Goal: Complete application form: Complete application form

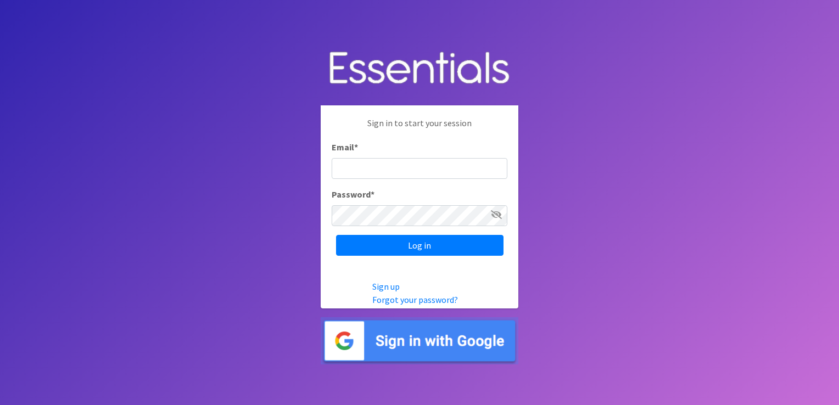
type input "[EMAIL_ADDRESS][PERSON_NAME][DOMAIN_NAME]"
click at [454, 256] on div "Sign in to start your session Email * [EMAIL_ADDRESS][PERSON_NAME][DOMAIN_NAME]…" at bounding box center [420, 185] width 198 height 161
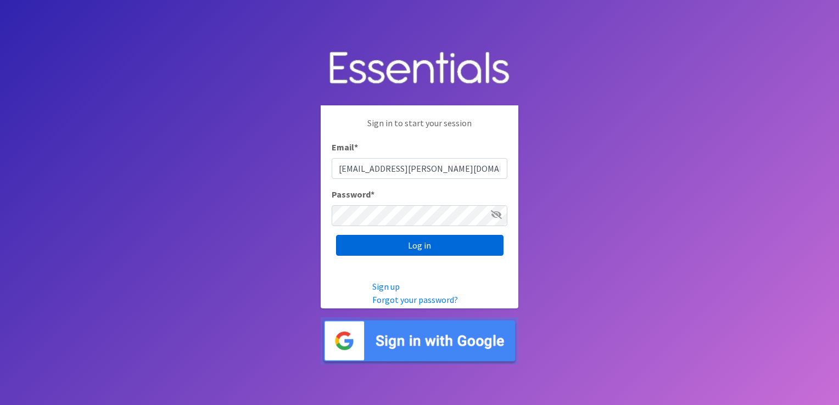
click at [435, 253] on input "Log in" at bounding box center [419, 245] width 167 height 21
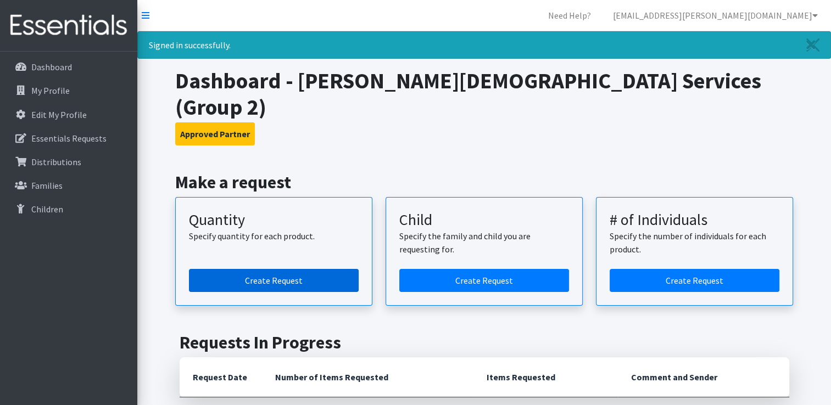
click at [310, 269] on link "Create Request" at bounding box center [274, 280] width 170 height 23
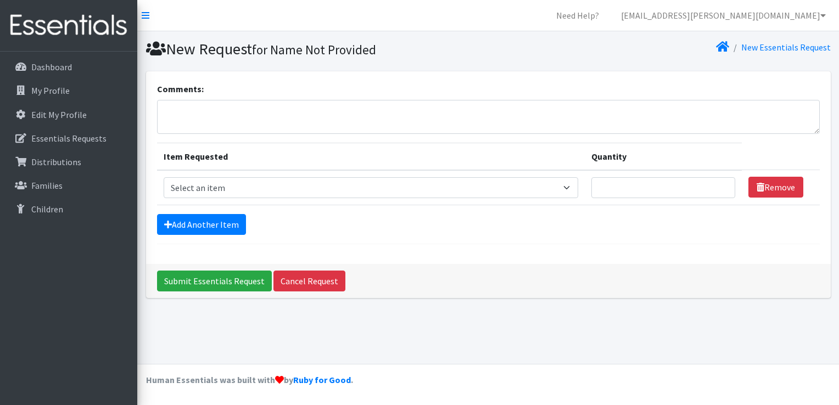
click at [305, 168] on th "Item Requested" at bounding box center [371, 156] width 428 height 27
click at [307, 177] on select "Select an item Size 0/Newborn Size 1 Size 2 Size 3 Size 4 Size 5 Size 6 Size 7 …" at bounding box center [371, 187] width 415 height 21
select select "1095"
click at [164, 177] on select "Select an item Size 0/Newborn Size 1 Size 2 Size 3 Size 4 Size 5 Size 6 Size 7 …" at bounding box center [371, 187] width 415 height 21
click at [623, 183] on input "Quantity" at bounding box center [663, 187] width 144 height 21
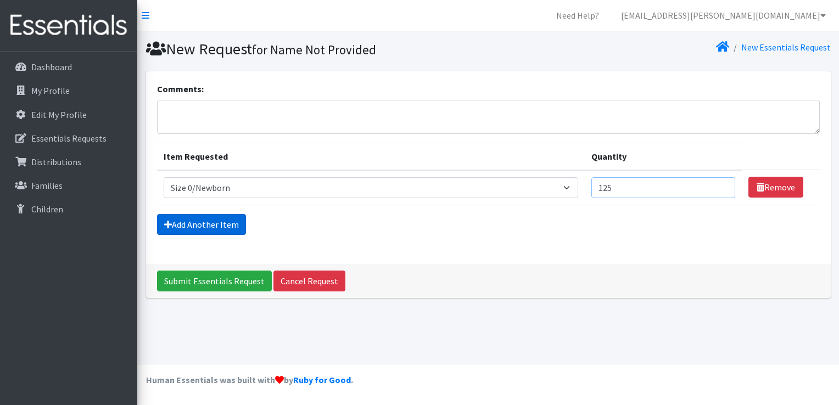
type input "125"
click at [202, 217] on link "Add Another Item" at bounding box center [201, 224] width 89 height 21
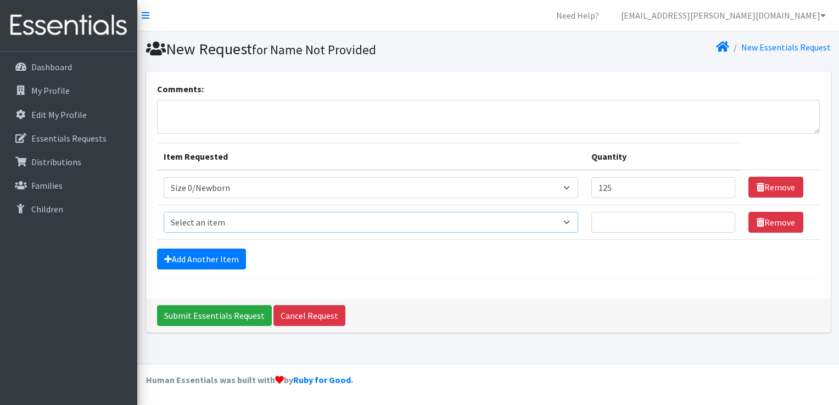
click at [226, 222] on select "Select an item Size 0/Newborn Size 1 Size 2 Size 3 Size 4 Size 5 Size 6 Size 7 …" at bounding box center [371, 222] width 415 height 21
select select "1090"
click at [164, 212] on select "Select an item Size 0/Newborn Size 1 Size 2 Size 3 Size 4 Size 5 Size 6 Size 7 …" at bounding box center [371, 222] width 415 height 21
drag, startPoint x: 628, startPoint y: 219, endPoint x: 223, endPoint y: 249, distance: 405.8
click at [223, 249] on link "Add Another Item" at bounding box center [201, 259] width 89 height 21
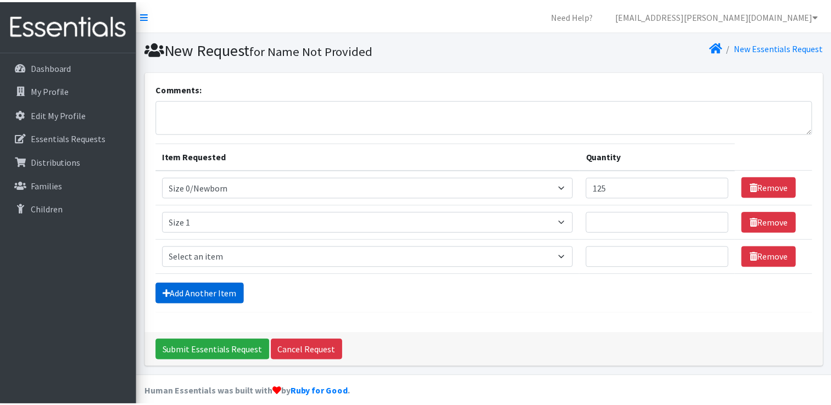
scroll to position [10, 0]
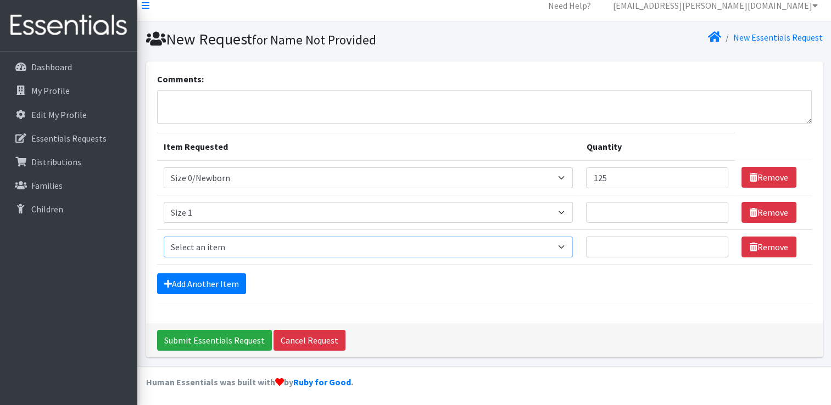
click at [223, 249] on select "Select an item Size 0/Newborn Size 1 Size 2 Size 3 Size 4 Size 5 Size 6 Size 7 …" at bounding box center [369, 247] width 410 height 21
select select "1091"
click at [164, 237] on select "Select an item Size 0/Newborn Size 1 Size 2 Size 3 Size 4 Size 5 Size 6 Size 7 …" at bounding box center [369, 247] width 410 height 21
click at [634, 215] on input "Quantity" at bounding box center [657, 212] width 142 height 21
type input "2"
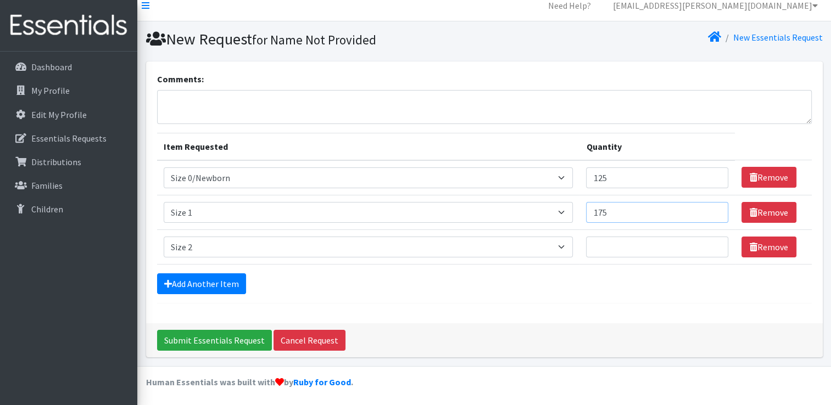
type input "175"
click at [628, 239] on input "Quantity" at bounding box center [657, 247] width 142 height 21
type input "200"
click at [225, 280] on link "Add Another Item" at bounding box center [201, 283] width 89 height 21
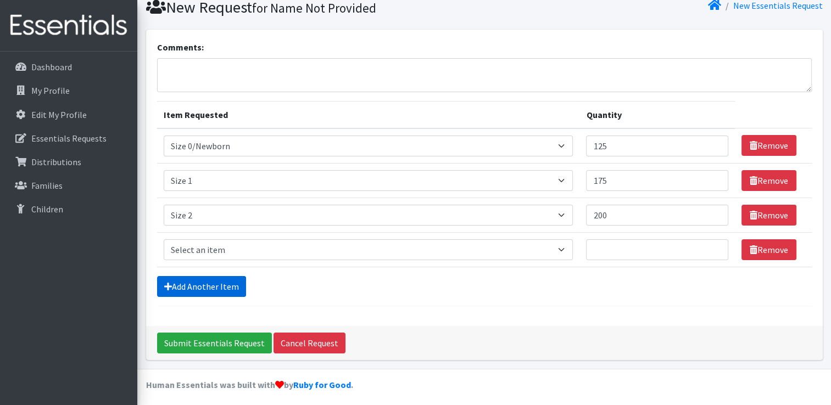
scroll to position [44, 0]
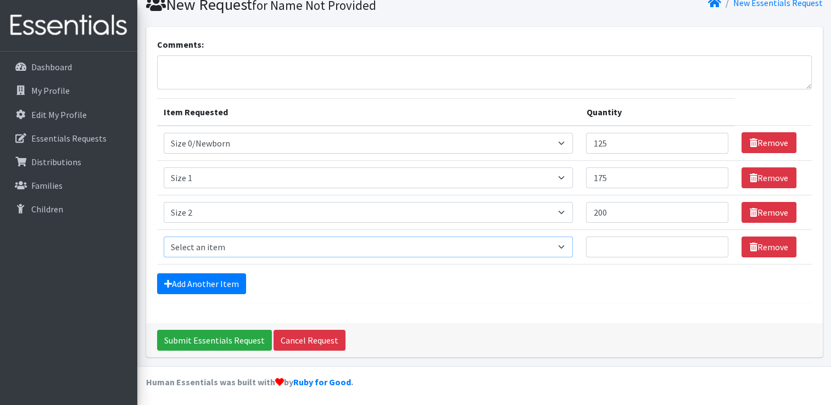
click at [220, 251] on select "Select an item Size 0/Newborn Size 1 Size 2 Size 3 Size 4 Size 5 Size 6 Size 7 …" at bounding box center [369, 247] width 410 height 21
select select "1094"
click at [164, 237] on select "Select an item Size 0/Newborn Size 1 Size 2 Size 3 Size 4 Size 5 Size 6 Size 7 …" at bounding box center [369, 247] width 410 height 21
click at [635, 249] on input "Quantity" at bounding box center [657, 247] width 142 height 21
type input "100"
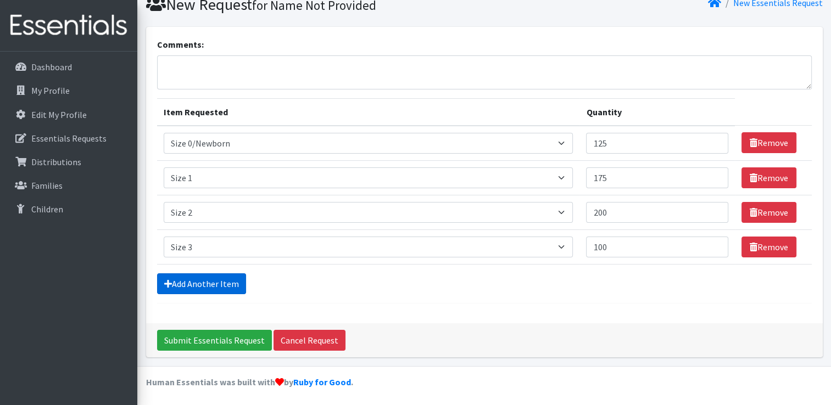
click at [205, 281] on link "Add Another Item" at bounding box center [201, 283] width 89 height 21
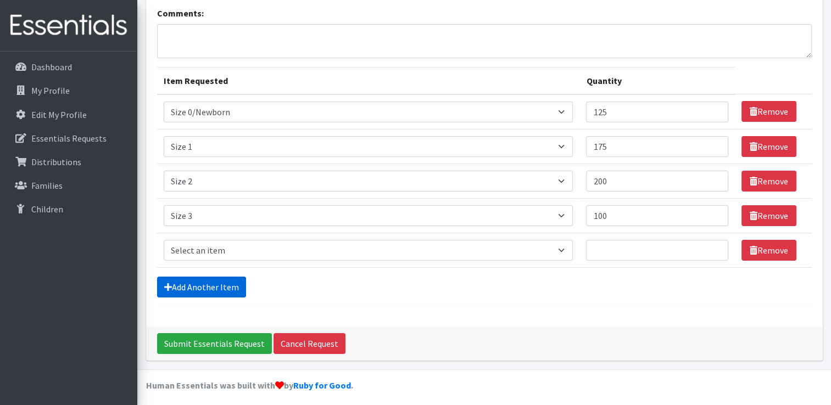
scroll to position [79, 0]
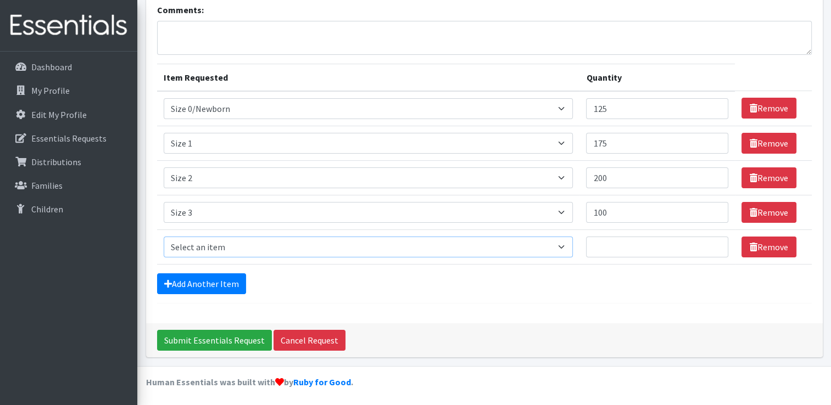
click at [231, 245] on select "Select an item Size 0/Newborn Size 1 Size 2 Size 3 Size 4 Size 5 Size 6 Size 7 …" at bounding box center [369, 247] width 410 height 21
select select "1098"
click at [164, 237] on select "Select an item Size 0/Newborn Size 1 Size 2 Size 3 Size 4 Size 5 Size 6 Size 7 …" at bounding box center [369, 247] width 410 height 21
click at [626, 246] on input "Quantity" at bounding box center [657, 247] width 142 height 21
type input "150"
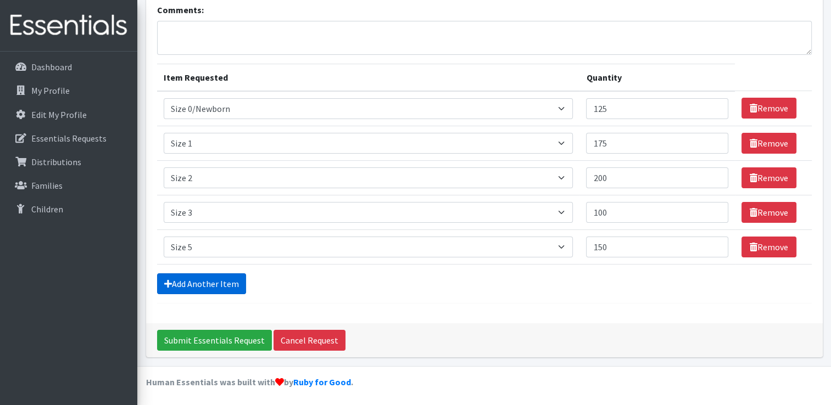
click at [208, 276] on link "Add Another Item" at bounding box center [201, 283] width 89 height 21
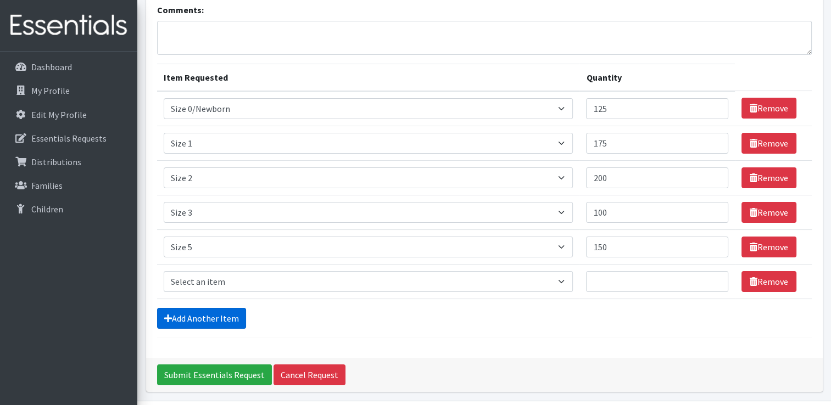
scroll to position [114, 0]
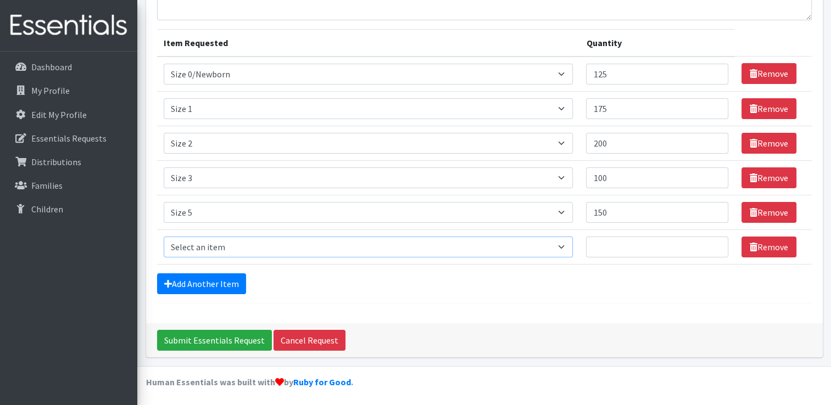
click at [202, 241] on select "Select an item Size 0/Newborn Size 1 Size 2 Size 3 Size 4 Size 5 Size 6 Size 7 …" at bounding box center [369, 247] width 410 height 21
select select "1107"
click at [164, 237] on select "Select an item Size 0/Newborn Size 1 Size 2 Size 3 Size 4 Size 5 Size 6 Size 7 …" at bounding box center [369, 247] width 410 height 21
click at [618, 243] on input "Quantity" at bounding box center [657, 247] width 142 height 21
type input "20"
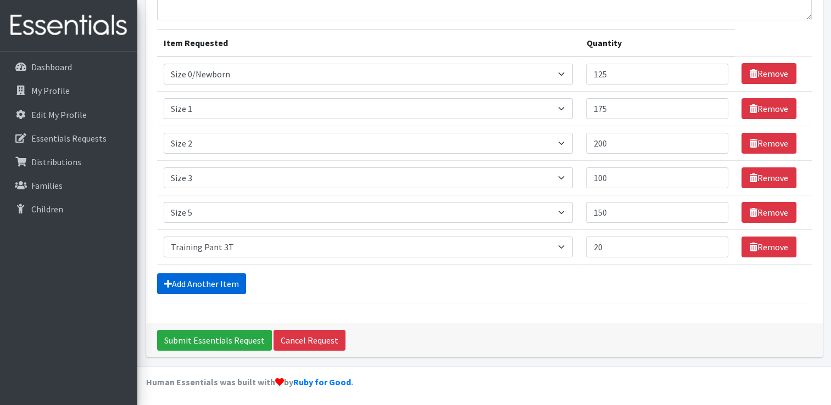
click at [219, 283] on link "Add Another Item" at bounding box center [201, 283] width 89 height 21
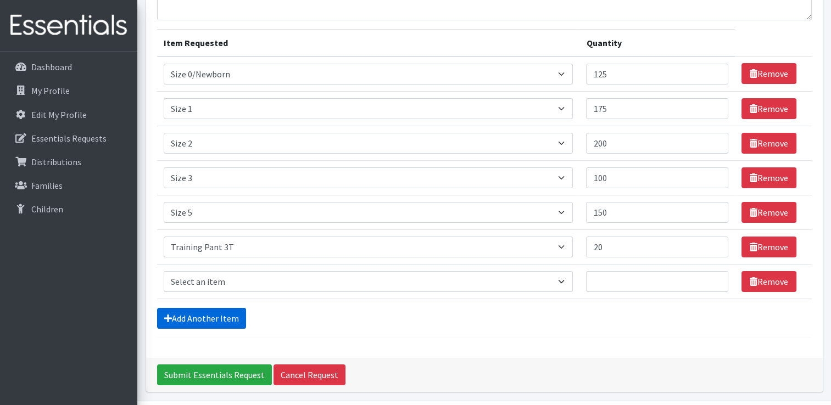
scroll to position [148, 0]
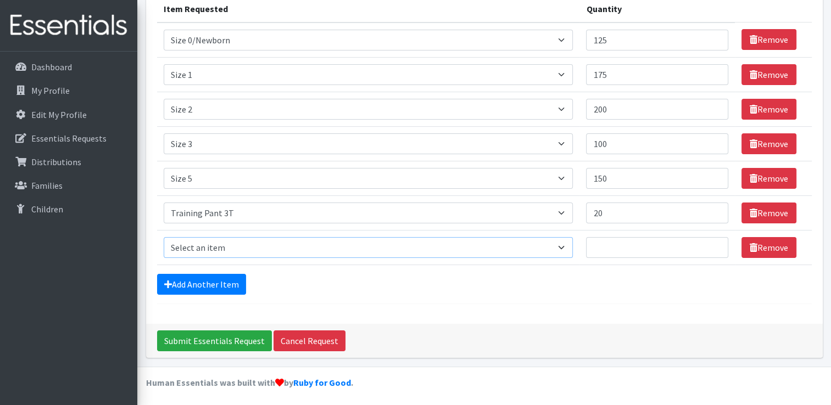
click at [254, 256] on select "Select an item Size 0/Newborn Size 1 Size 2 Size 3 Size 4 Size 5 Size 6 Size 7 …" at bounding box center [369, 247] width 410 height 21
select select "1093"
click at [164, 237] on select "Select an item Size 0/Newborn Size 1 Size 2 Size 3 Size 4 Size 5 Size 6 Size 7 …" at bounding box center [369, 247] width 410 height 21
click at [655, 238] on input "Quantity" at bounding box center [657, 247] width 142 height 21
type input "20"
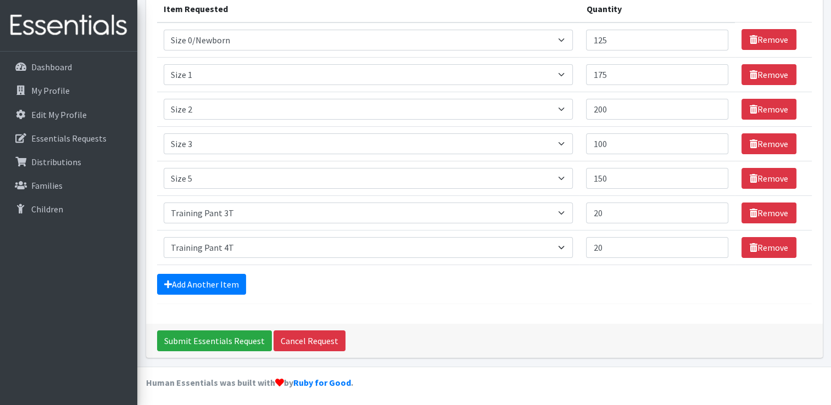
click at [550, 300] on form "Comments: Item Requested Quantity Item Requested Select an item Size 0/Newborn …" at bounding box center [484, 120] width 655 height 370
click at [216, 340] on input "Submit Essentials Request" at bounding box center [214, 341] width 115 height 21
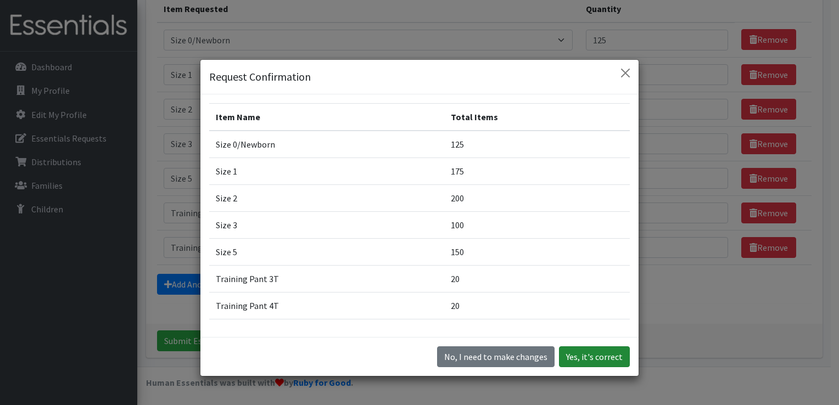
click at [581, 357] on button "Yes, it's correct" at bounding box center [594, 356] width 71 height 21
